Goal: Find specific page/section: Find specific page/section

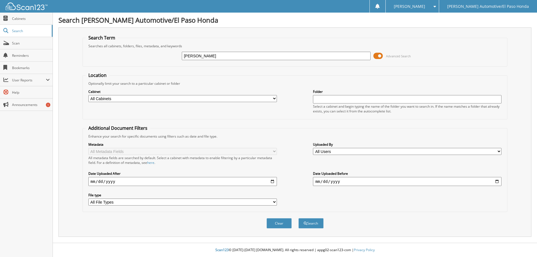
type input "[PERSON_NAME]"
click at [298, 218] on button "Search" at bounding box center [310, 223] width 25 height 10
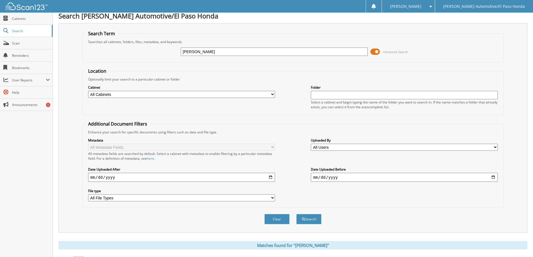
scroll to position [3, 0]
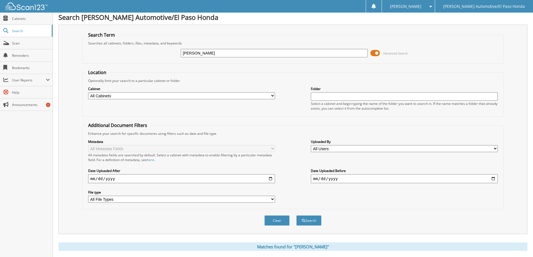
drag, startPoint x: 217, startPoint y: 57, endPoint x: 105, endPoint y: 56, distance: 112.4
click at [105, 56] on div "JUARDO Advanced Search" at bounding box center [292, 53] width 415 height 15
paste input "PH471769"
type input "PH471769"
click at [296, 215] on button "Search" at bounding box center [308, 220] width 25 height 10
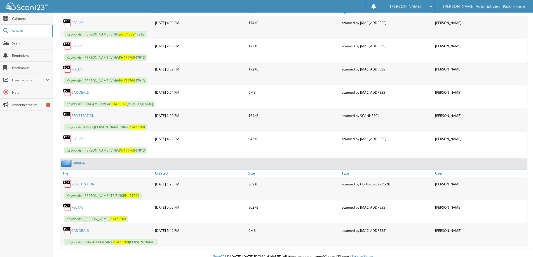
scroll to position [295, 0]
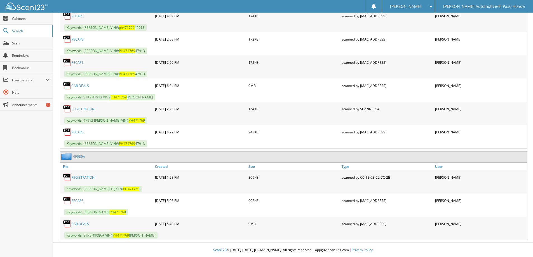
click at [80, 223] on link "CAR DEALS" at bounding box center [80, 224] width 18 height 5
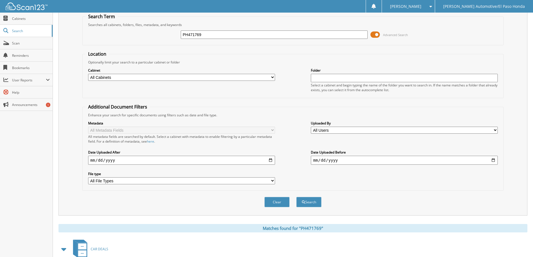
scroll to position [0, 0]
